Goal: Task Accomplishment & Management: Manage account settings

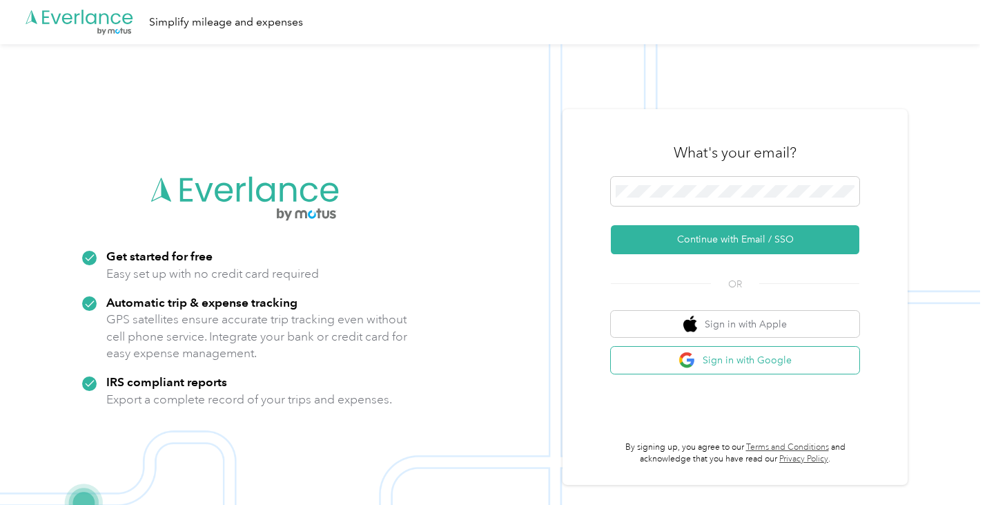
click at [800, 364] on button "Sign in with Google" at bounding box center [735, 359] width 248 height 27
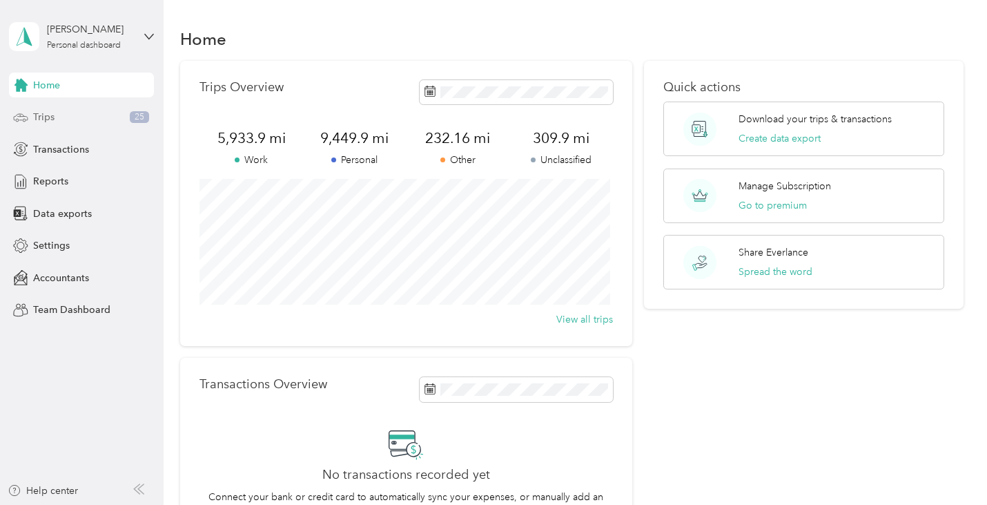
click at [75, 119] on div "Trips 25" at bounding box center [81, 117] width 145 height 25
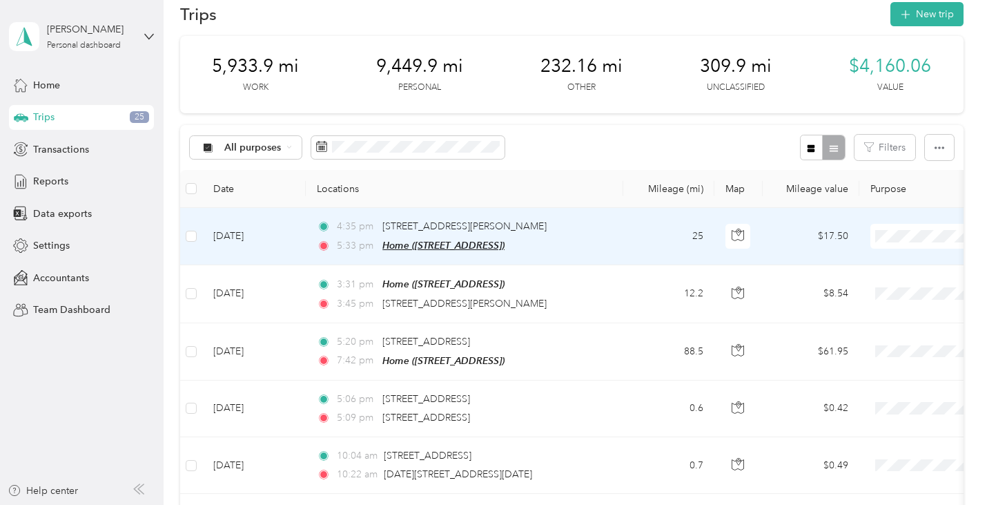
scroll to position [24, 0]
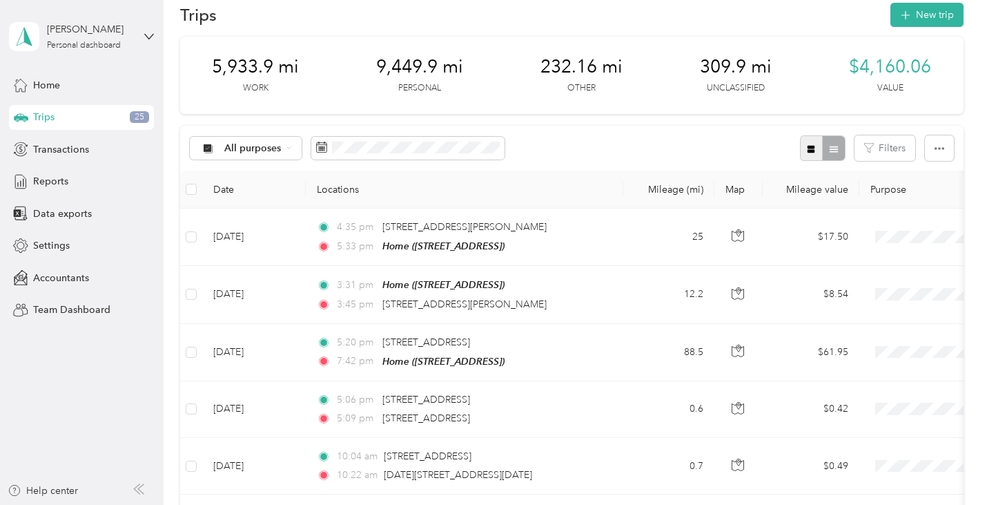
click at [808, 148] on icon "button" at bounding box center [811, 149] width 8 height 8
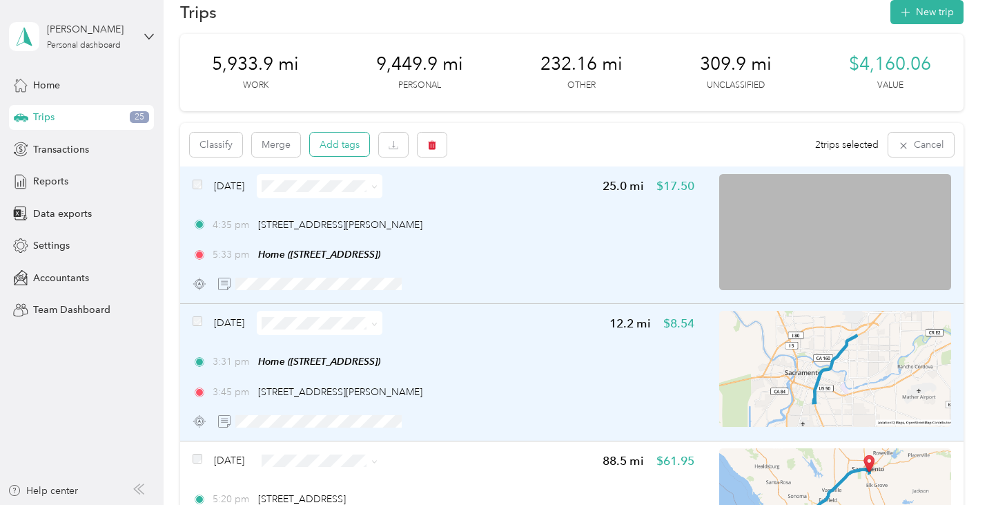
scroll to position [26, 0]
click at [215, 145] on button "Classify" at bounding box center [216, 145] width 52 height 24
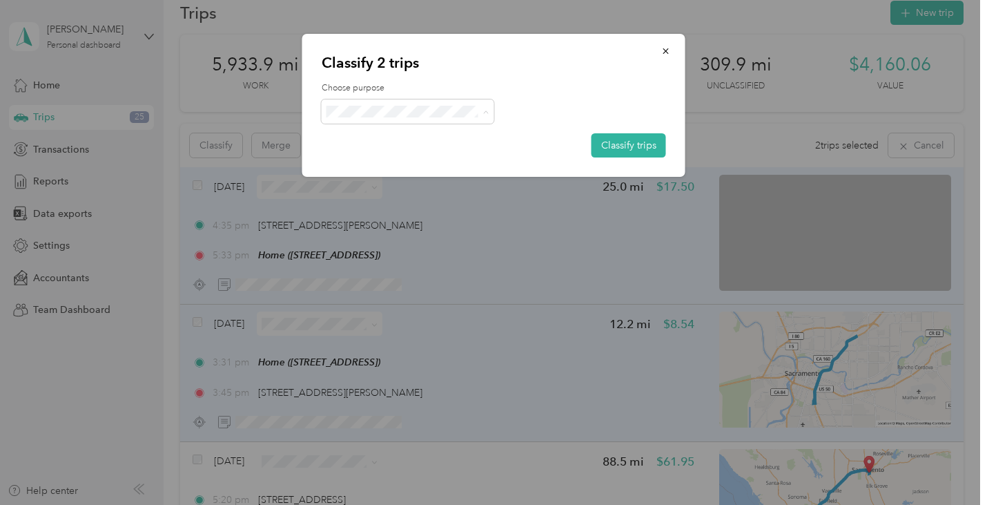
click at [404, 133] on span "Work" at bounding box center [421, 137] width 133 height 14
click at [627, 155] on button "Classify trips" at bounding box center [628, 145] width 75 height 24
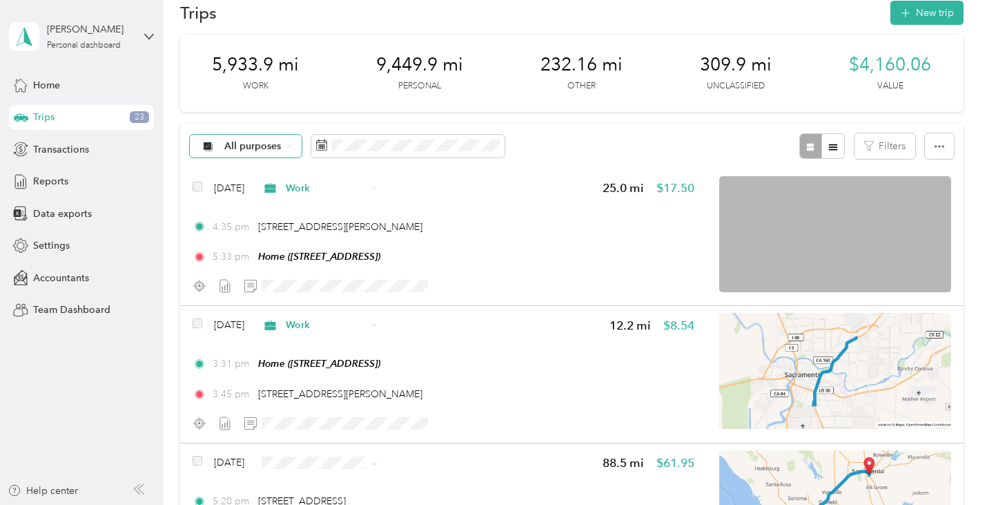
click at [264, 142] on span "All purposes" at bounding box center [252, 146] width 57 height 10
click at [275, 194] on span "Unclassified" at bounding box center [290, 195] width 133 height 14
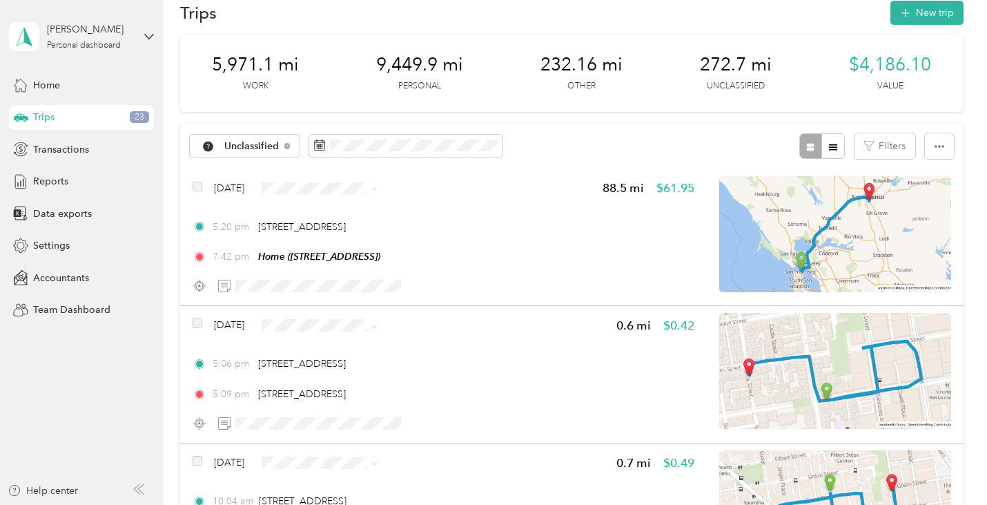
click at [358, 242] on li "Personal" at bounding box center [372, 236] width 177 height 24
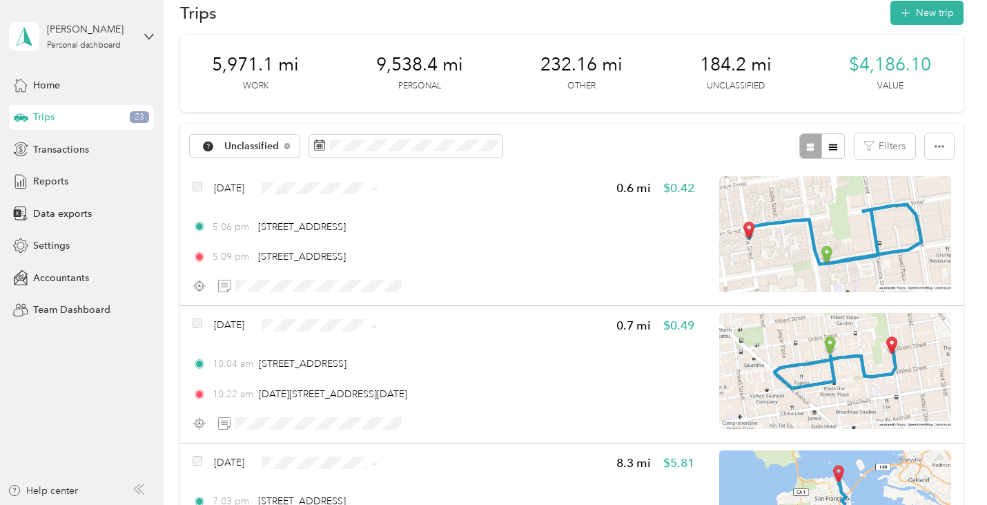
click at [371, 231] on span "Personal" at bounding box center [384, 238] width 133 height 14
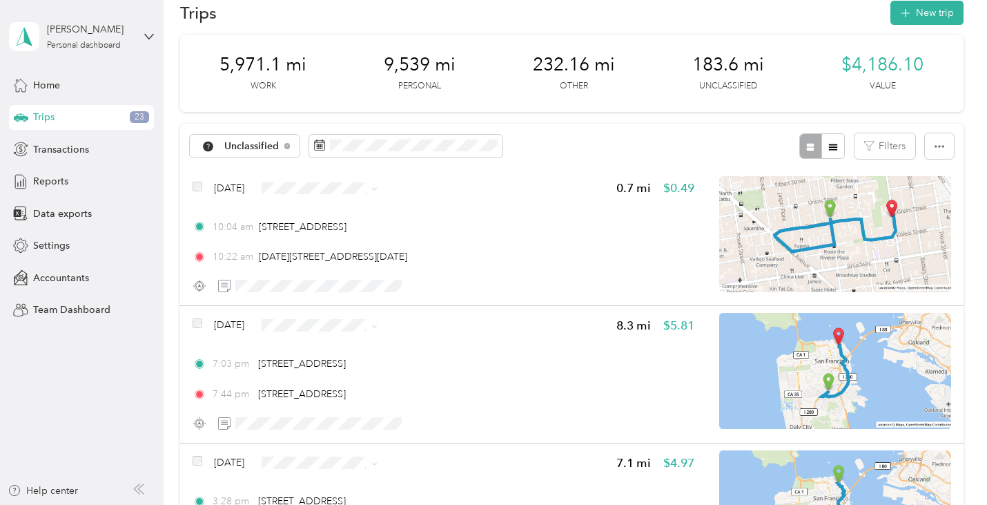
click at [341, 232] on span "Personal" at bounding box center [384, 235] width 133 height 14
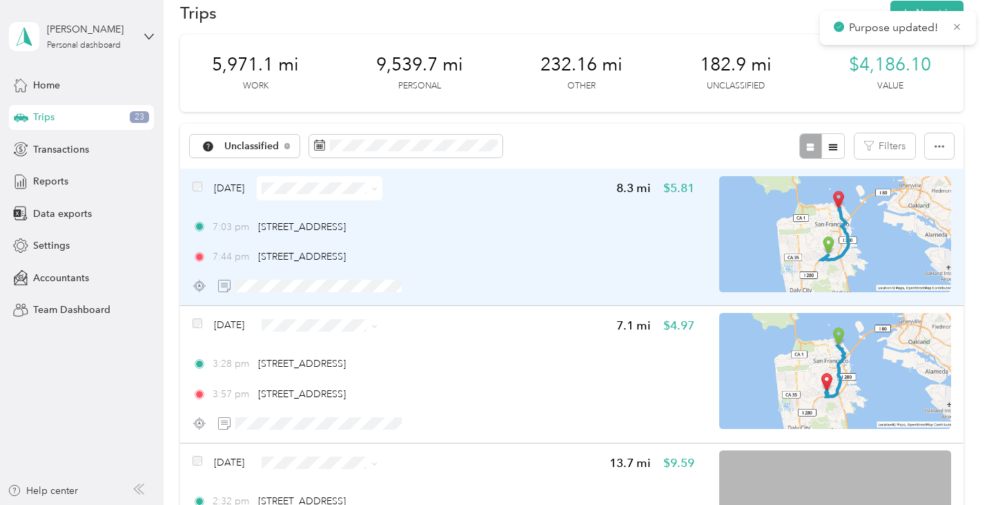
click at [341, 179] on span at bounding box center [320, 188] width 126 height 24
click at [378, 190] on icon at bounding box center [374, 189] width 6 height 6
click at [374, 228] on li "Personal" at bounding box center [372, 238] width 177 height 24
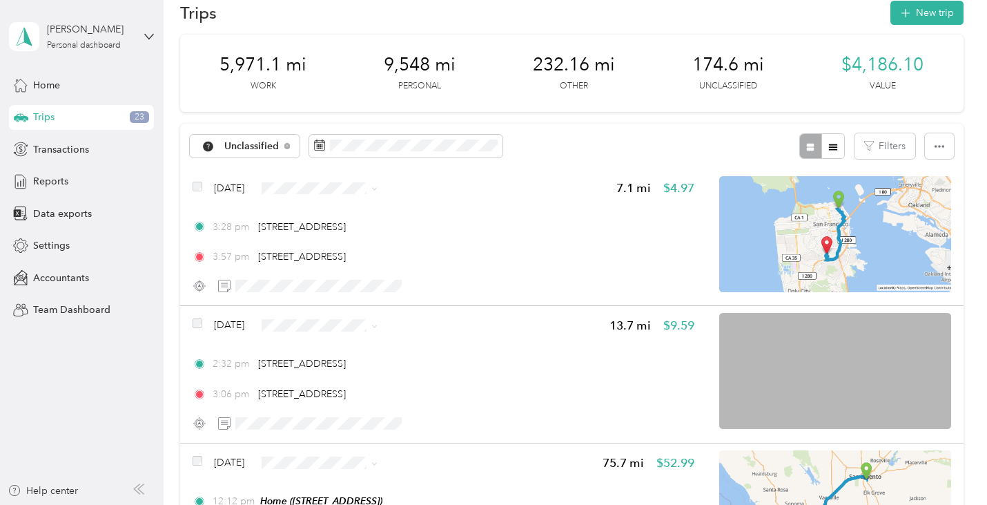
click at [366, 233] on span "Personal" at bounding box center [384, 235] width 133 height 14
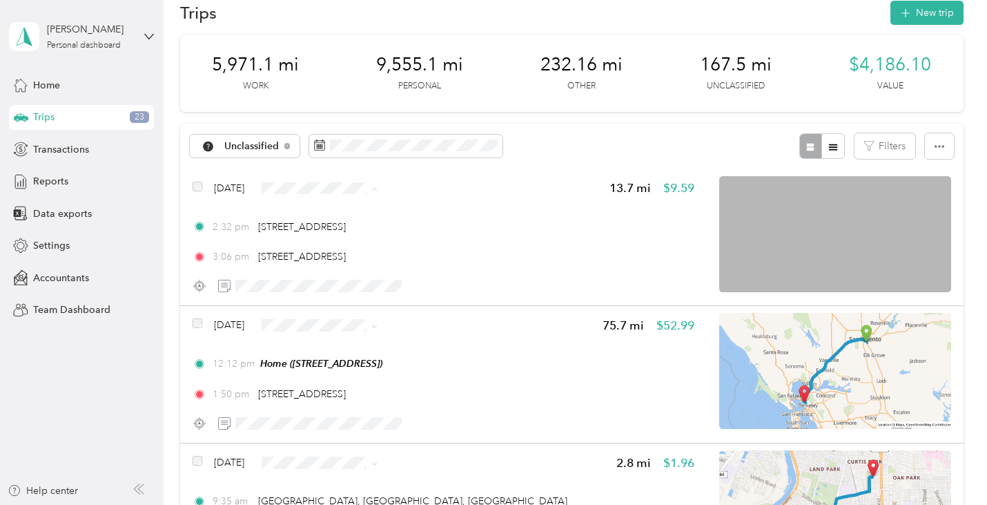
click at [375, 237] on span "Personal" at bounding box center [384, 238] width 133 height 14
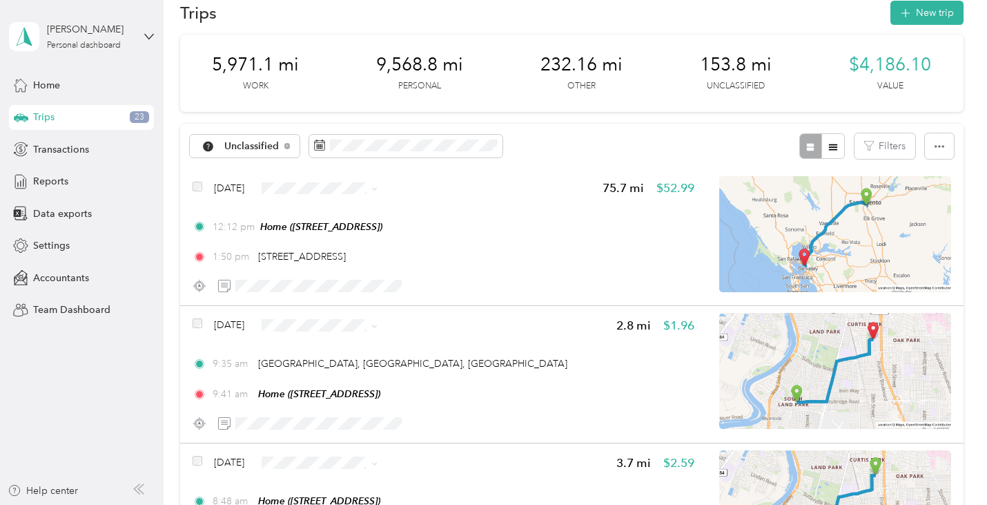
click at [364, 230] on span "Personal" at bounding box center [384, 237] width 133 height 14
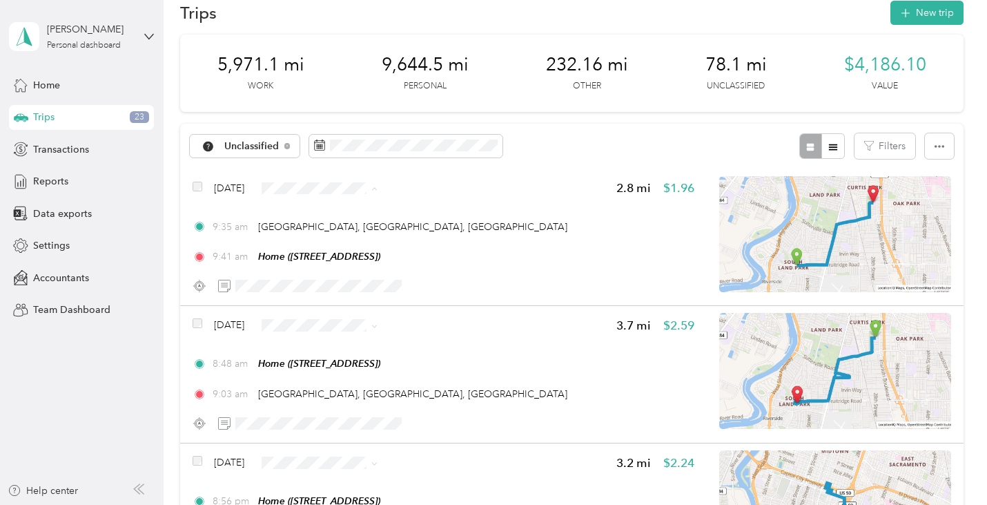
click at [349, 235] on span "Personal" at bounding box center [384, 238] width 133 height 14
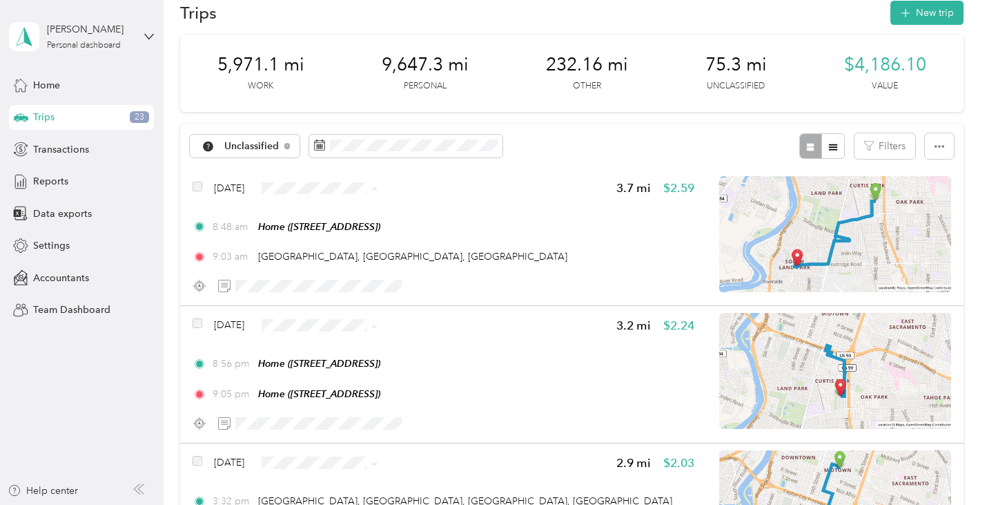
click at [335, 230] on li "Personal" at bounding box center [372, 238] width 177 height 24
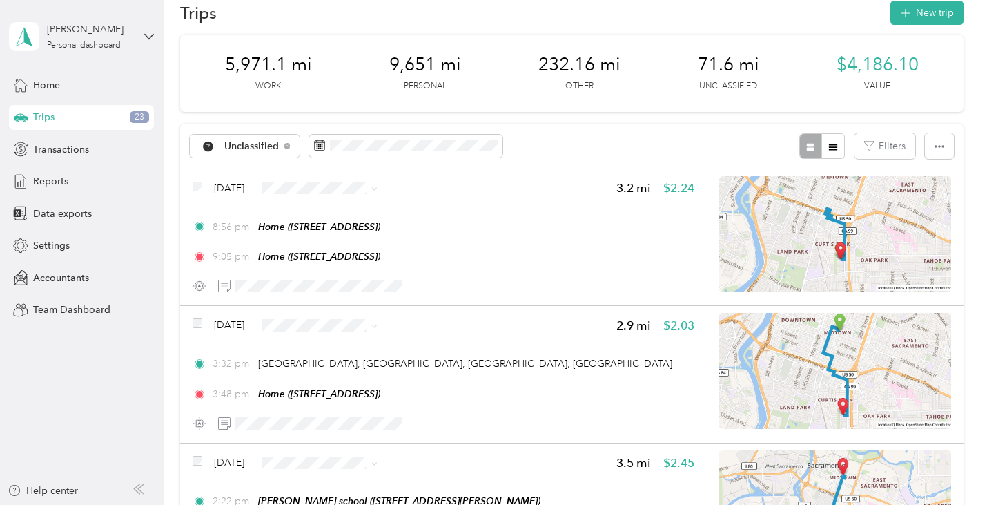
click at [344, 237] on span "Personal" at bounding box center [384, 238] width 133 height 14
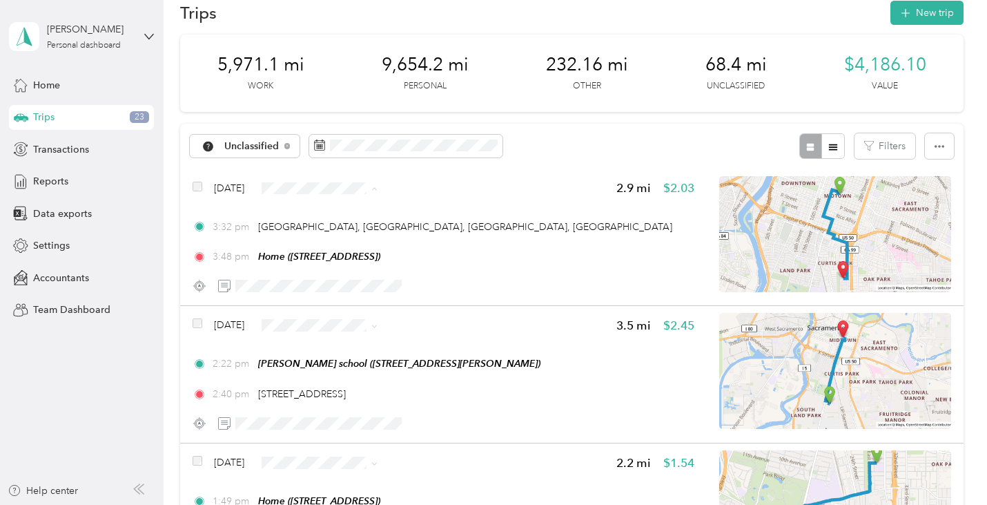
click at [353, 219] on li "Work" at bounding box center [372, 214] width 177 height 24
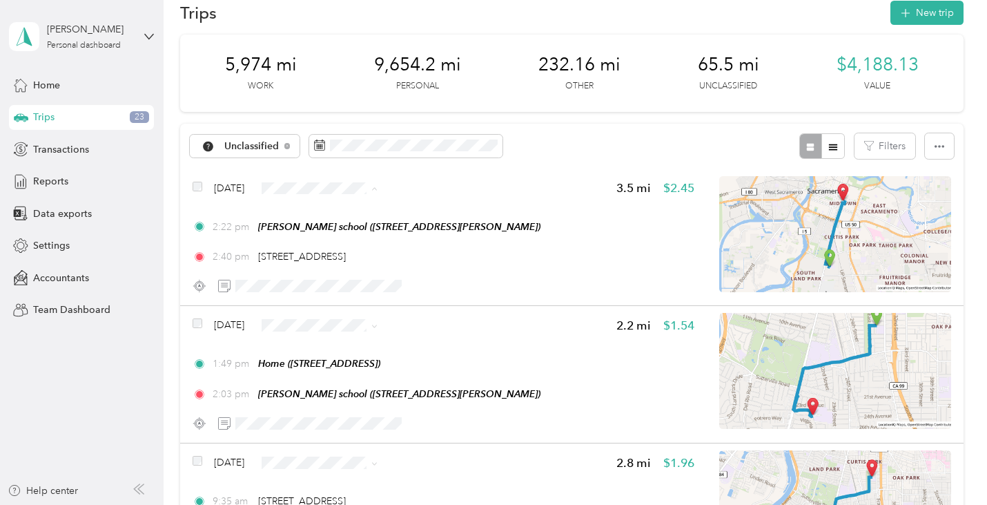
click at [342, 215] on span "Work" at bounding box center [384, 213] width 133 height 14
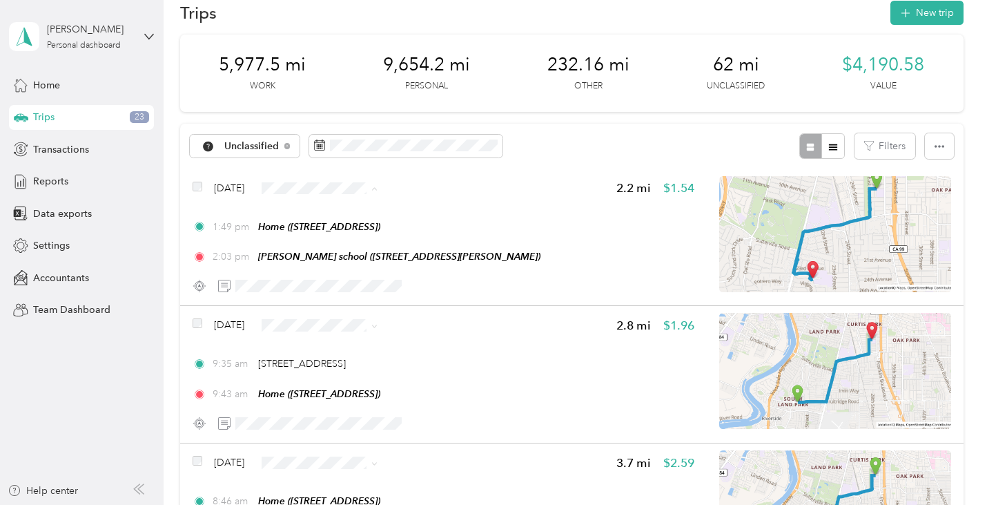
click at [358, 239] on span "Personal" at bounding box center [384, 238] width 133 height 14
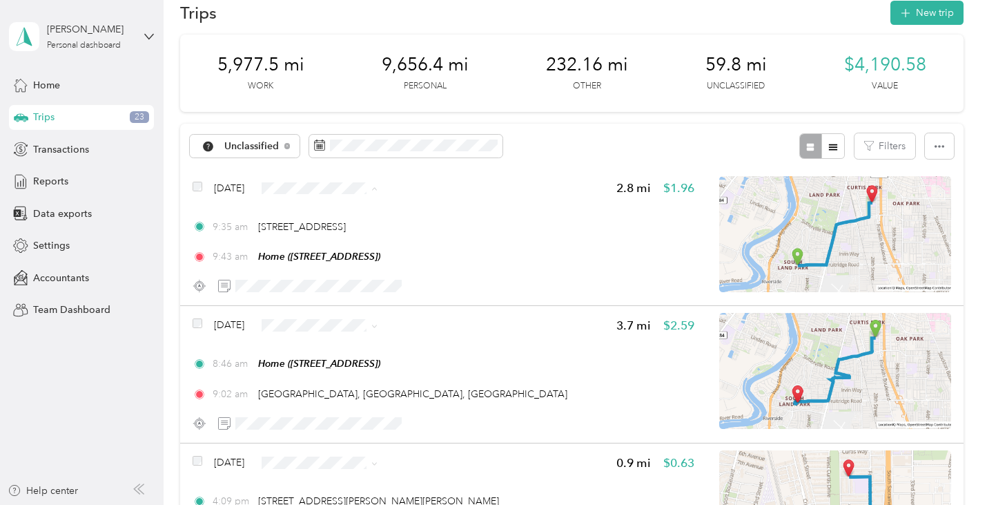
click at [373, 233] on span "Personal" at bounding box center [384, 238] width 133 height 14
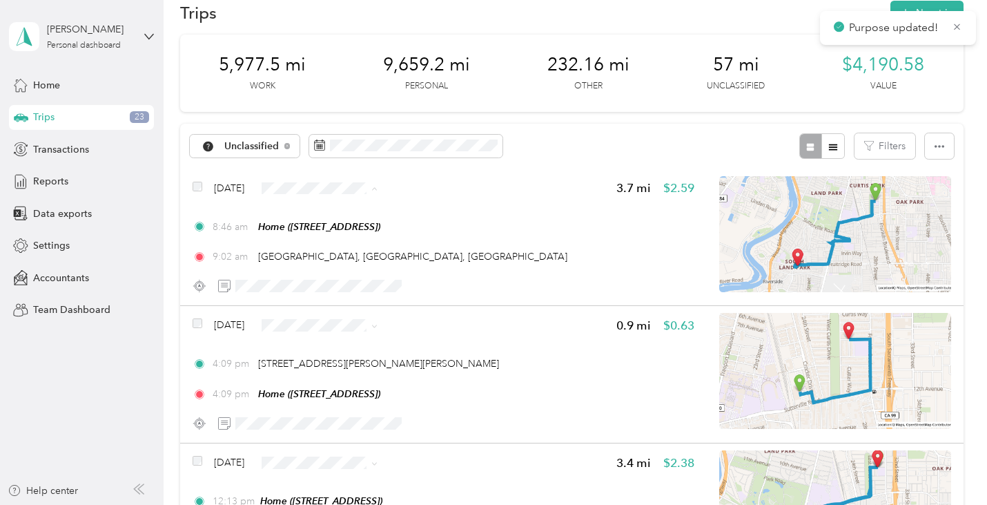
click at [366, 233] on span "Personal" at bounding box center [384, 238] width 133 height 14
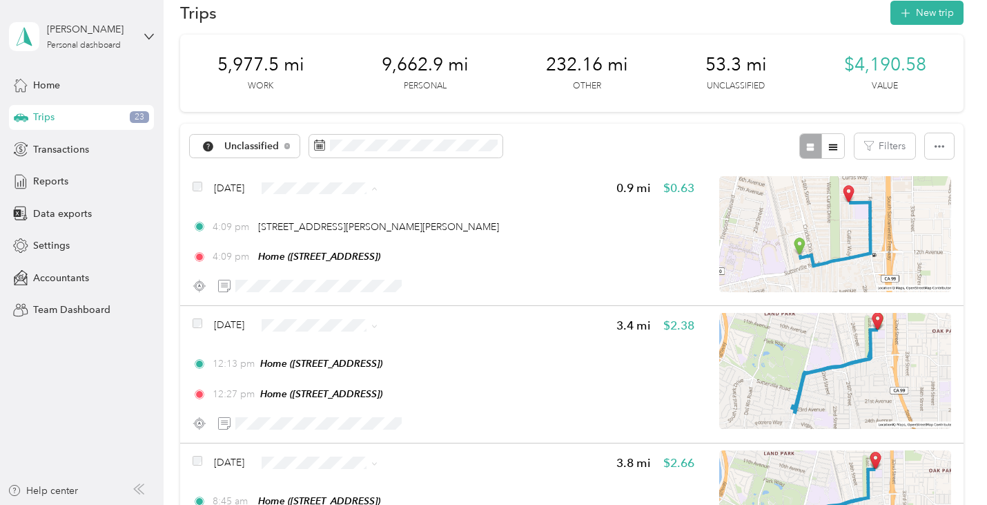
click at [381, 231] on span "Personal" at bounding box center [384, 238] width 133 height 14
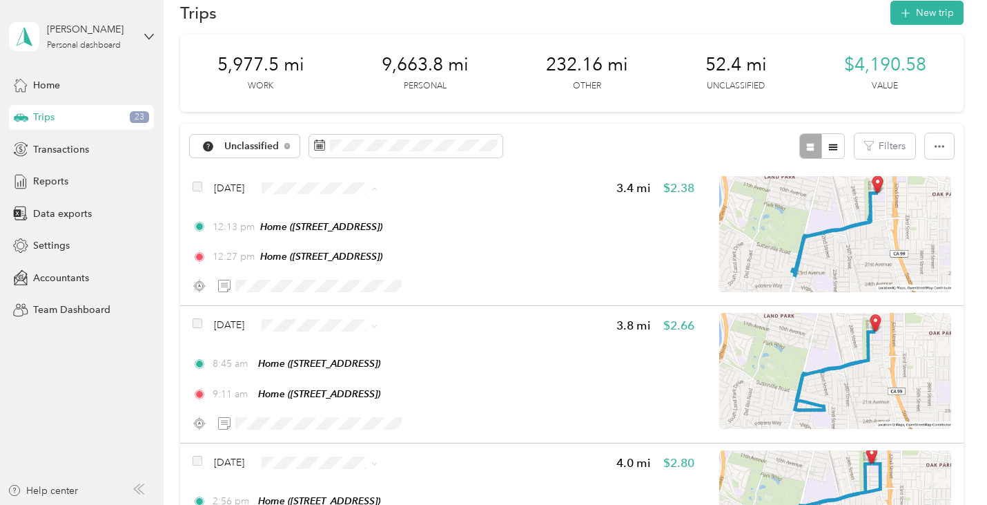
click at [333, 239] on span "Personal" at bounding box center [384, 238] width 133 height 14
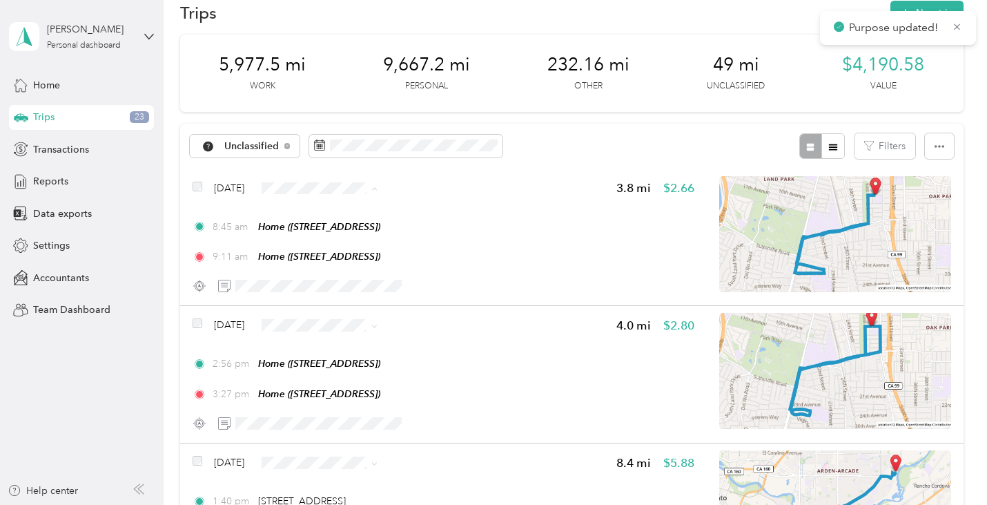
click at [350, 230] on li "Personal" at bounding box center [372, 238] width 177 height 24
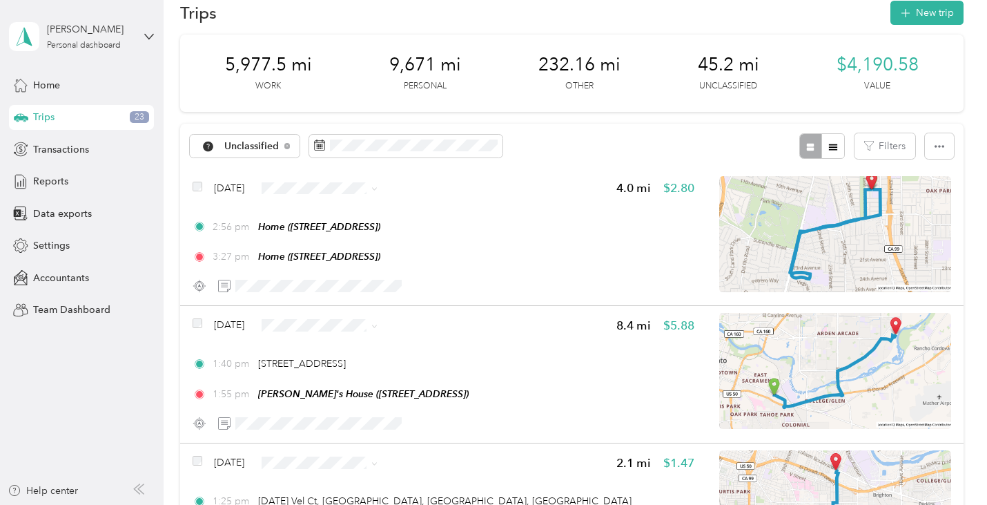
click at [353, 244] on li "Personal" at bounding box center [372, 236] width 177 height 24
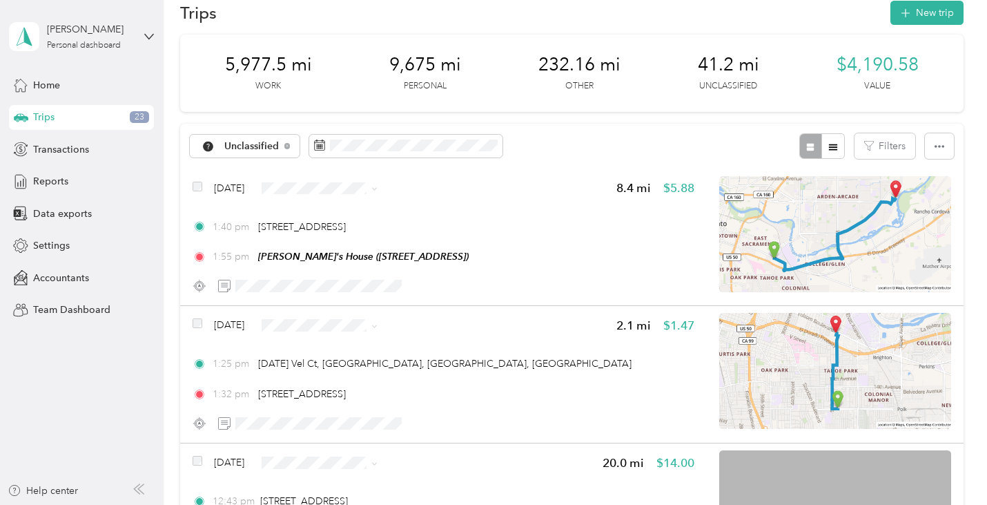
click at [359, 231] on span "Personal" at bounding box center [384, 235] width 133 height 14
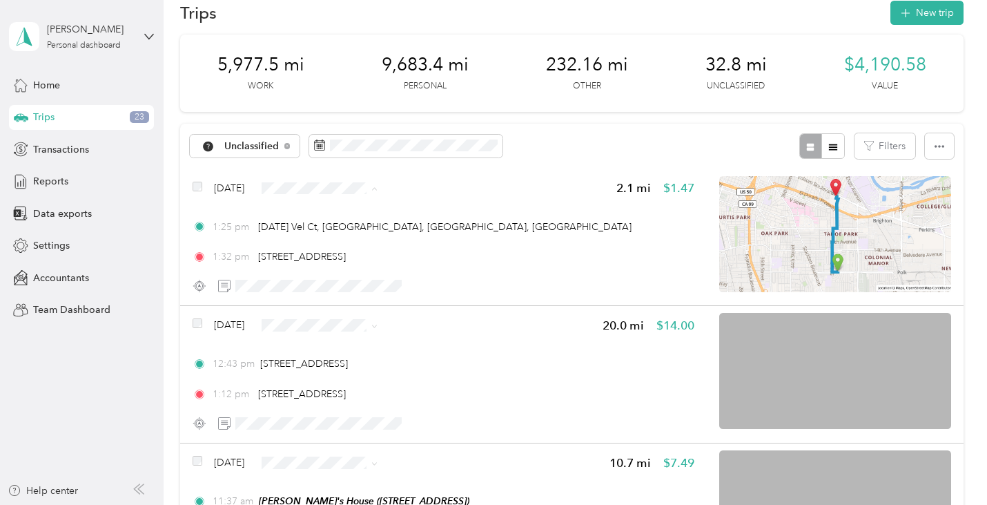
click at [353, 211] on span "Work" at bounding box center [384, 213] width 133 height 14
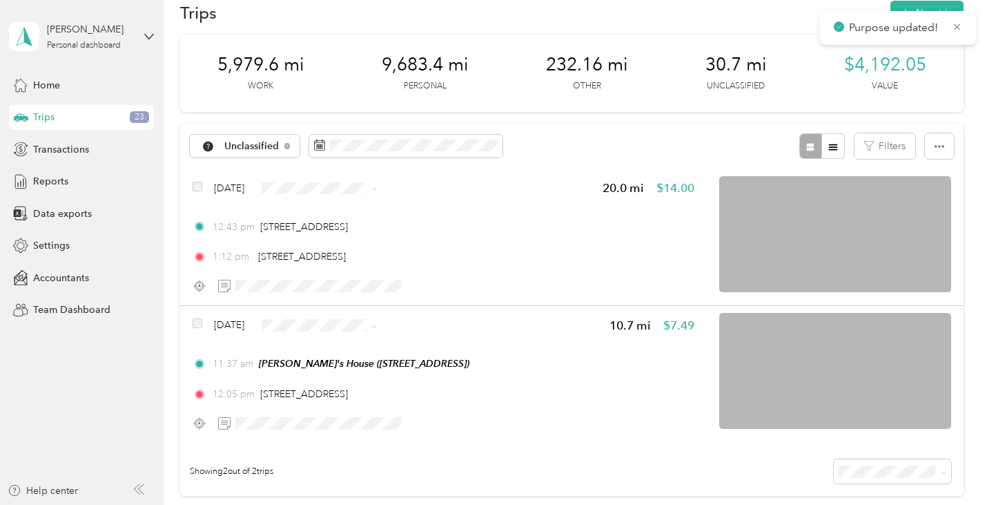
click at [355, 214] on span "Work" at bounding box center [384, 213] width 133 height 14
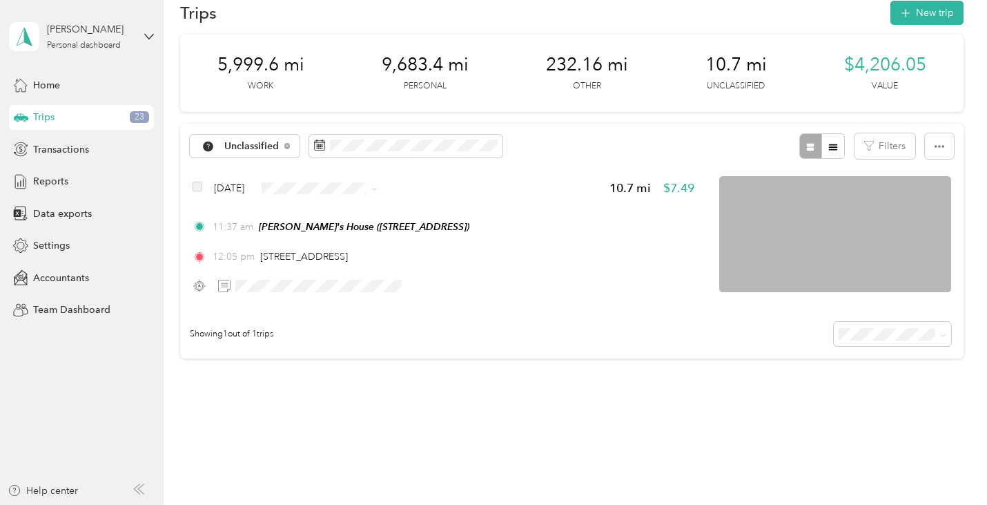
click at [354, 219] on li "Work" at bounding box center [372, 211] width 177 height 24
